Goal: Task Accomplishment & Management: Use online tool/utility

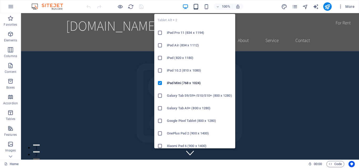
click at [197, 6] on icon "button" at bounding box center [196, 7] width 6 height 6
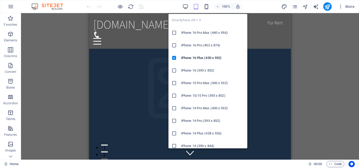
click at [207, 7] on icon "button" at bounding box center [206, 7] width 6 height 6
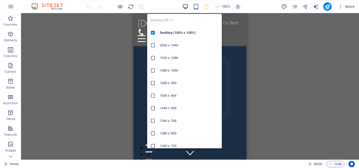
click at [185, 7] on icon "button" at bounding box center [185, 7] width 6 height 6
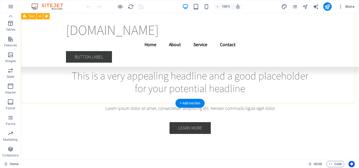
scroll to position [1239, 0]
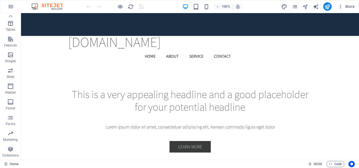
drag, startPoint x: 357, startPoint y: 34, endPoint x: 379, endPoint y: 23, distance: 24.7
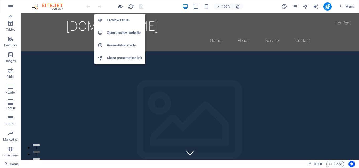
click at [121, 5] on icon "button" at bounding box center [120, 7] width 6 height 6
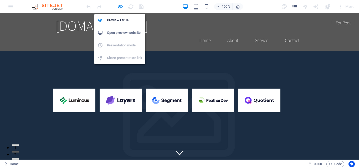
click at [125, 34] on h6 "Open preview website" at bounding box center [124, 33] width 35 height 6
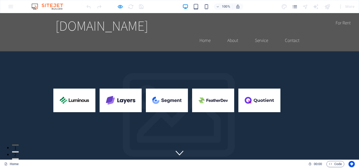
click at [8, 5] on div "100% More" at bounding box center [179, 6] width 358 height 13
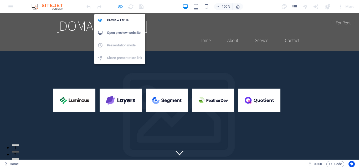
click at [119, 7] on icon "button" at bounding box center [120, 7] width 6 height 6
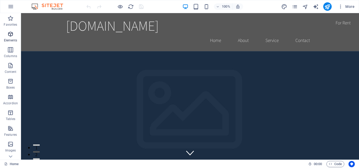
click at [12, 37] on span "Elements" at bounding box center [10, 37] width 21 height 13
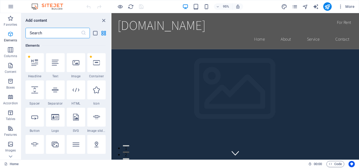
scroll to position [56, 0]
click at [73, 64] on icon at bounding box center [76, 62] width 7 height 7
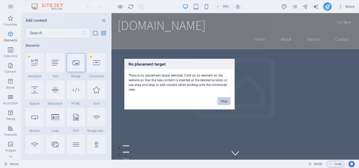
click at [223, 100] on button "Okay" at bounding box center [223, 101] width 13 height 8
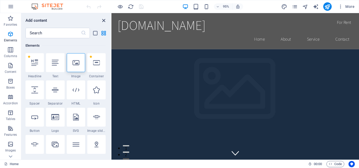
click at [102, 21] on icon "close panel" at bounding box center [104, 21] width 6 height 6
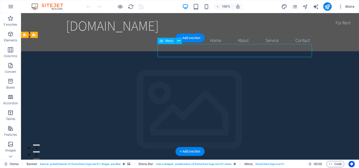
select select
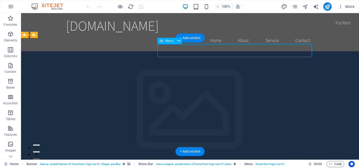
select select
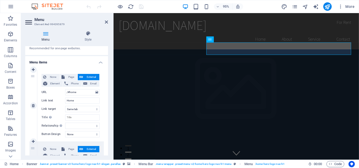
scroll to position [0, 0]
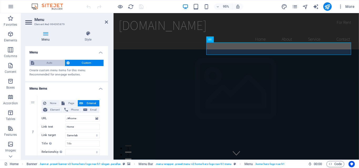
click at [55, 65] on span "Auto" at bounding box center [49, 63] width 27 height 6
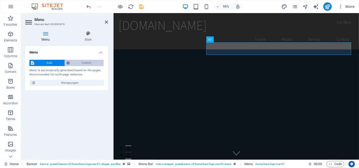
click at [77, 63] on span "Custom" at bounding box center [86, 63] width 31 height 6
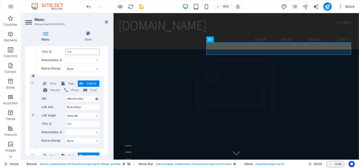
scroll to position [263, 0]
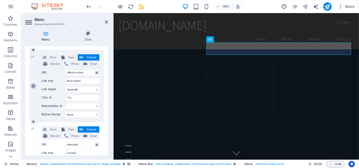
click at [34, 87] on icon at bounding box center [33, 86] width 3 height 4
select select
type input "/#contact"
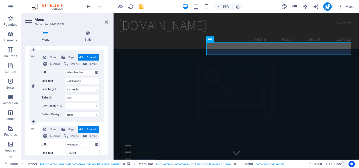
type input "Contact"
select select
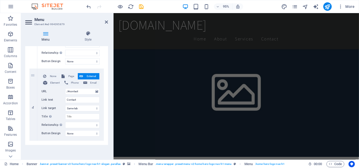
scroll to position [127, 0]
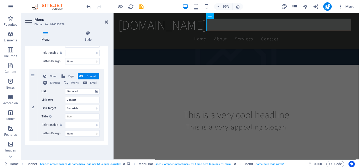
click at [107, 21] on icon at bounding box center [106, 22] width 3 height 4
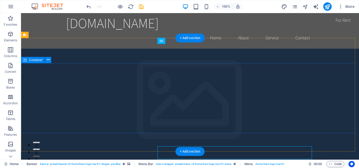
scroll to position [0, 0]
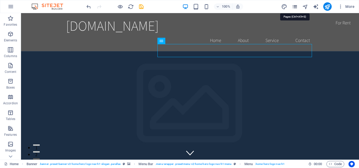
click at [293, 6] on icon "pages" at bounding box center [295, 7] width 6 height 6
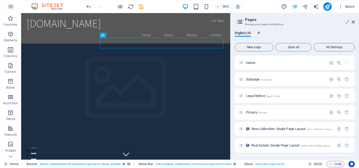
click at [355, 23] on aside "Pages Manage your pages and settings English (9) New page Open all All Settings…" at bounding box center [294, 86] width 129 height 147
click at [353, 22] on icon at bounding box center [353, 22] width 3 height 4
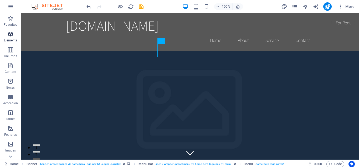
click at [11, 34] on icon "button" at bounding box center [10, 34] width 6 height 6
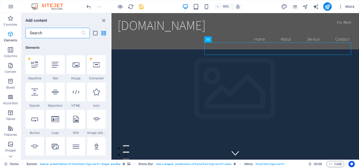
scroll to position [56, 0]
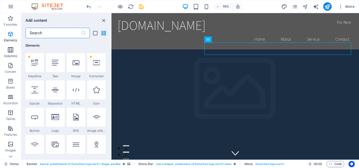
click at [12, 56] on p "Columns" at bounding box center [10, 56] width 13 height 4
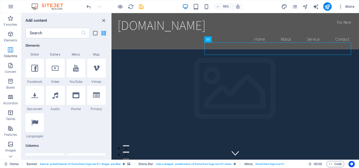
scroll to position [260, 0]
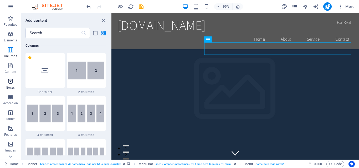
click at [12, 77] on button "Boxes" at bounding box center [10, 84] width 21 height 16
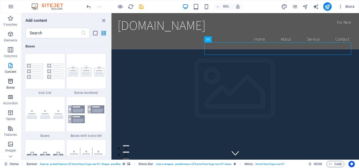
scroll to position [1449, 0]
click at [12, 69] on icon "button" at bounding box center [10, 66] width 6 height 6
click at [10, 95] on icon "button" at bounding box center [10, 97] width 6 height 6
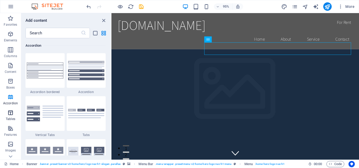
click at [10, 117] on span "Tables" at bounding box center [10, 116] width 21 height 13
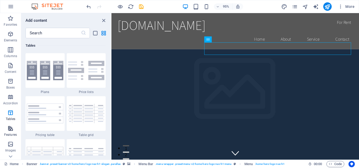
click at [15, 130] on span "Features" at bounding box center [10, 132] width 21 height 13
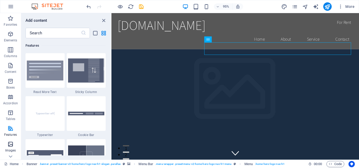
click at [14, 142] on icon "button" at bounding box center [10, 144] width 6 height 6
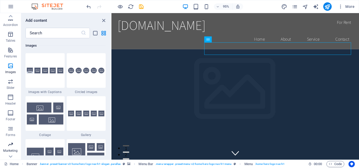
scroll to position [79, 0]
click at [12, 117] on p "Footer" at bounding box center [10, 119] width 9 height 4
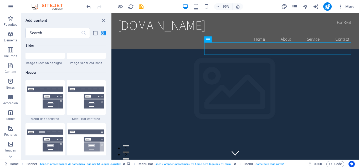
scroll to position [2953, 0]
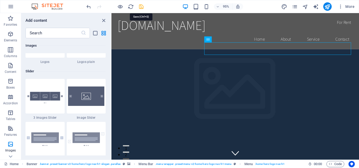
click at [140, 7] on icon "save" at bounding box center [141, 7] width 6 height 6
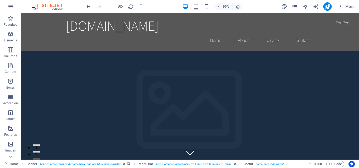
checkbox input "false"
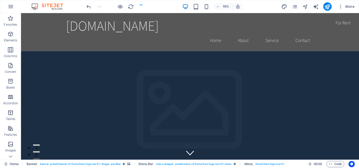
checkbox input "false"
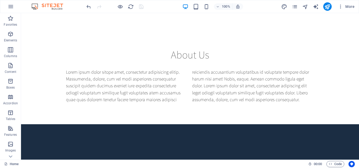
scroll to position [0, 0]
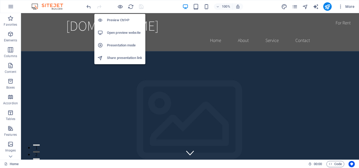
click at [113, 47] on h6 "Presentation mode" at bounding box center [124, 45] width 35 height 6
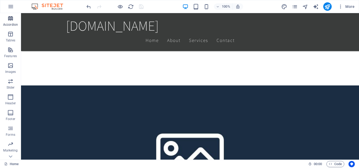
scroll to position [90, 0]
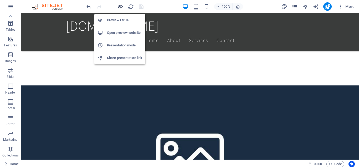
click at [122, 5] on icon "button" at bounding box center [120, 7] width 6 height 6
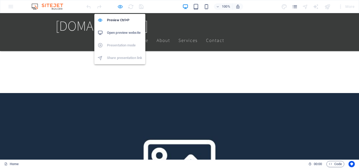
click at [121, 8] on icon "button" at bounding box center [120, 7] width 6 height 6
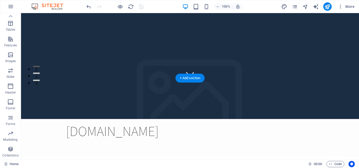
scroll to position [0, 0]
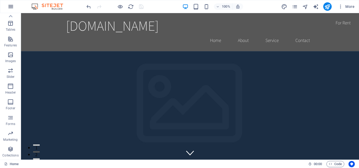
click at [10, 6] on icon "button" at bounding box center [11, 6] width 6 height 6
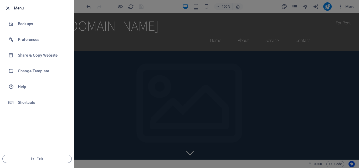
click at [8, 6] on icon "button" at bounding box center [8, 8] width 6 height 6
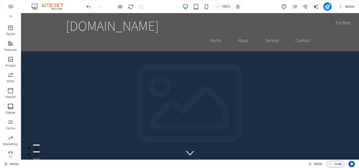
scroll to position [90, 0]
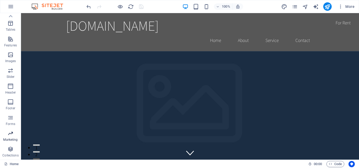
click at [15, 132] on span "Marketing" at bounding box center [10, 137] width 21 height 13
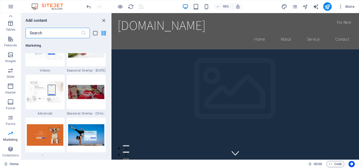
scroll to position [4437, 0]
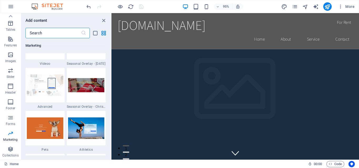
click at [69, 32] on input "text" at bounding box center [52, 33] width 55 height 11
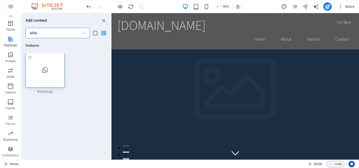
scroll to position [0, 0]
type input "wha"
click at [41, 69] on div at bounding box center [44, 70] width 39 height 35
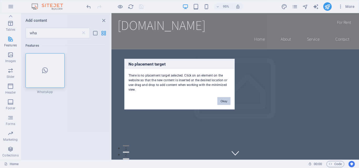
click at [225, 100] on button "Okay" at bounding box center [223, 101] width 13 height 8
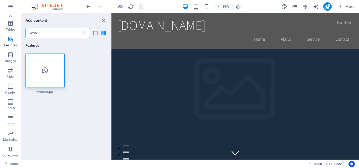
drag, startPoint x: 58, startPoint y: 34, endPoint x: 28, endPoint y: 25, distance: 31.4
click at [28, 25] on div "Add content wha ​ Features 1 Star WhatsApp" at bounding box center [66, 86] width 90 height 147
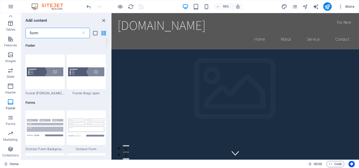
scroll to position [184, 0]
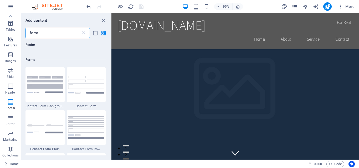
type input "form"
